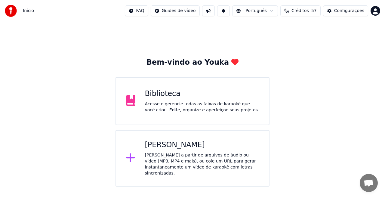
click at [196, 106] on div "Acesse e gerencie todas as faixas de karaokê que você criou. Edite, organize e …" at bounding box center [202, 107] width 115 height 12
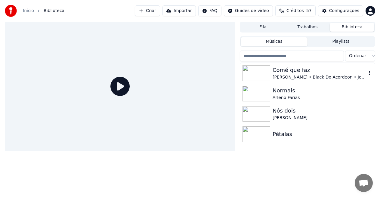
click at [305, 73] on div "Comé que faz" at bounding box center [320, 70] width 94 height 8
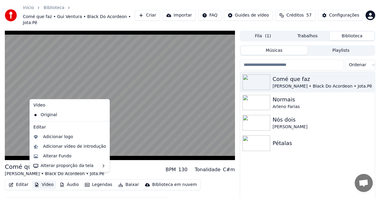
click at [43, 181] on button "Vídeo" at bounding box center [44, 185] width 24 height 8
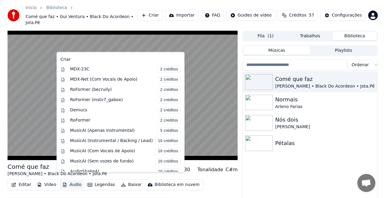
scroll to position [61, 0]
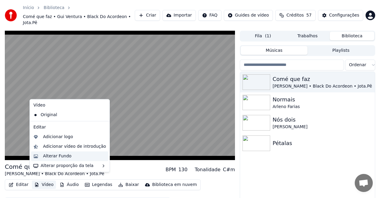
click at [52, 155] on div "Alterar Fundo" at bounding box center [57, 156] width 29 height 6
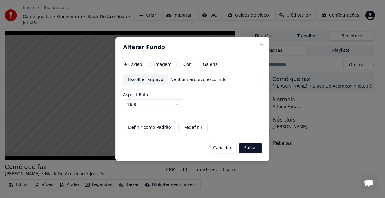
click at [176, 63] on button "Cor" at bounding box center [178, 64] width 5 height 5
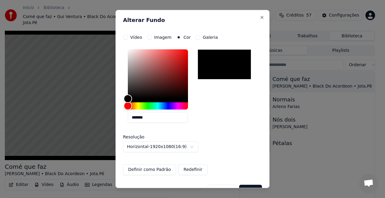
click at [191, 169] on button "Redefinir" at bounding box center [192, 169] width 29 height 11
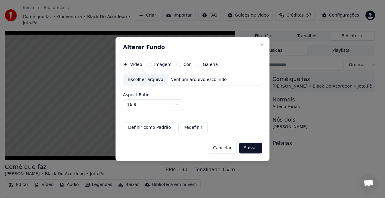
click at [255, 147] on button "Salvar" at bounding box center [250, 148] width 23 height 11
click at [177, 65] on button "Cor" at bounding box center [178, 64] width 5 height 5
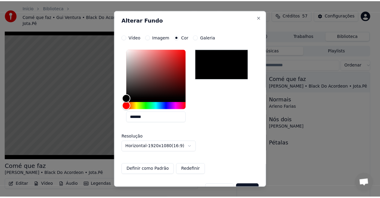
scroll to position [15, 0]
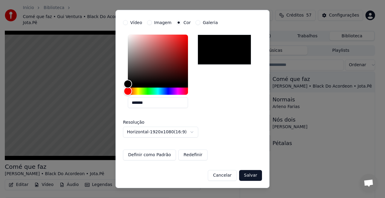
click at [247, 174] on button "Salvar" at bounding box center [250, 175] width 23 height 11
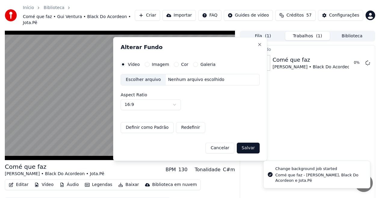
scroll to position [0, 0]
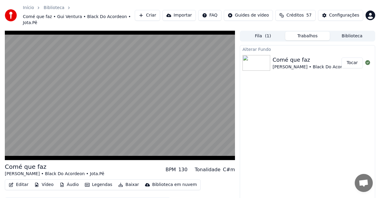
click at [355, 57] on button "Tocar" at bounding box center [352, 62] width 21 height 11
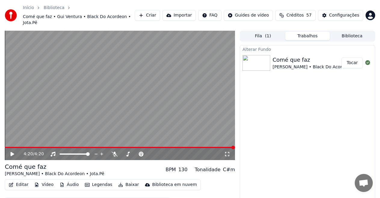
click at [259, 135] on div "Alterar Fundo Comé que faz [PERSON_NAME] • Black Do Acordeon • Jota.Pê Tocar" at bounding box center [307, 129] width 135 height 168
click at [353, 32] on button "Biblioteca" at bounding box center [352, 36] width 45 height 9
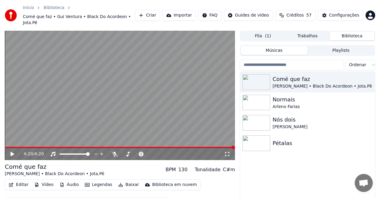
click at [264, 11] on html "Início Biblioteca Comé que faz • [PERSON_NAME] • Black Do Acordeon • Jota.Pê Cr…" at bounding box center [190, 99] width 380 height 198
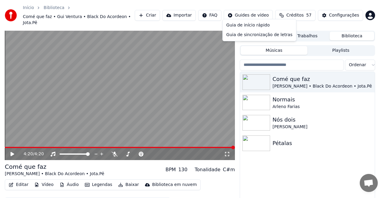
click at [321, 122] on html "Início Biblioteca Comé que faz • [PERSON_NAME] • Black Do Acordeon • Jota.Pê Cr…" at bounding box center [192, 99] width 385 height 198
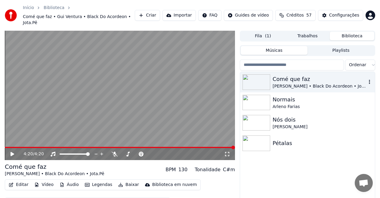
click at [320, 77] on div "Comé que faz" at bounding box center [320, 79] width 94 height 8
